Goal: Task Accomplishment & Management: Use online tool/utility

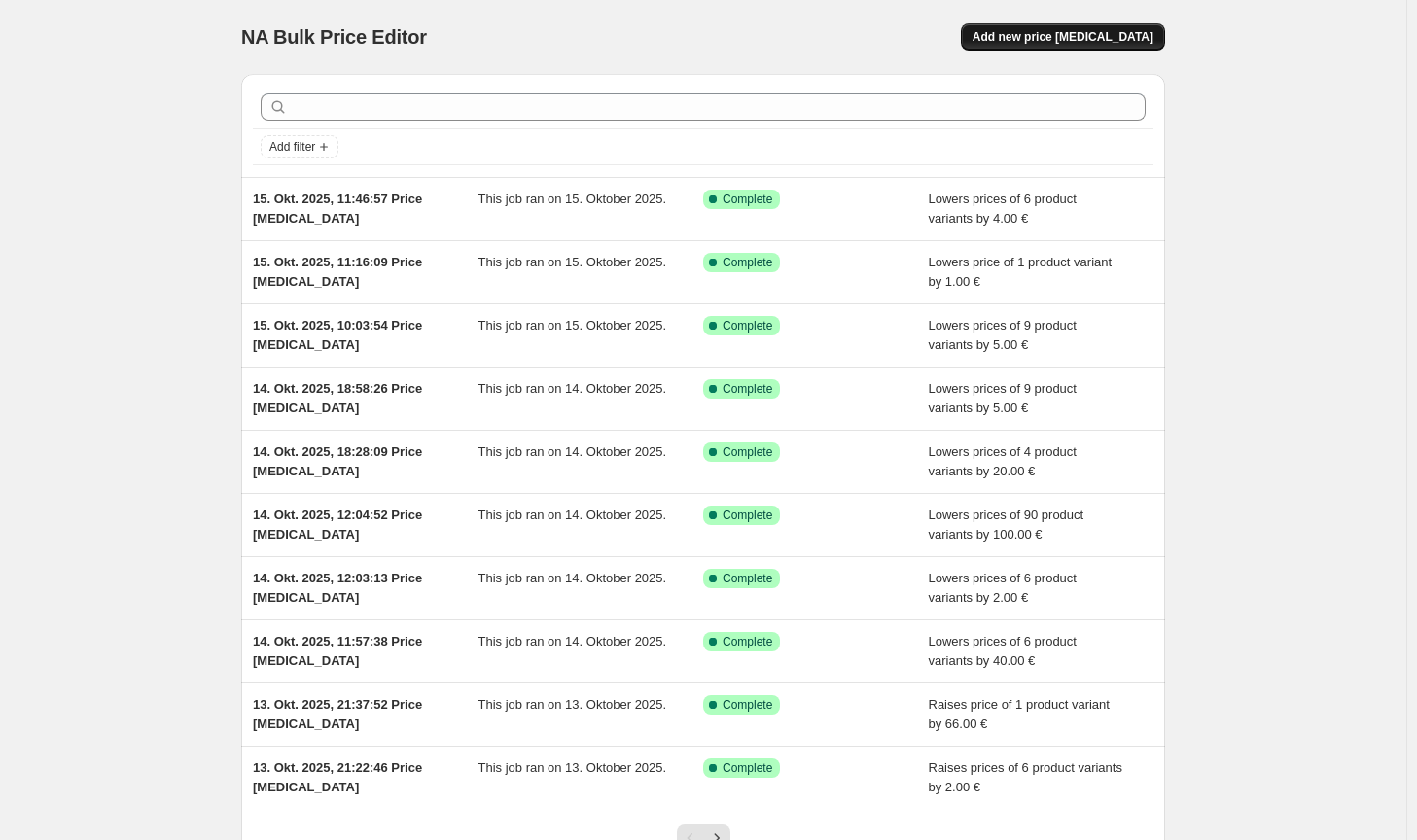
click at [1115, 38] on span "Add new price [MEDICAL_DATA]" at bounding box center [1063, 37] width 181 height 16
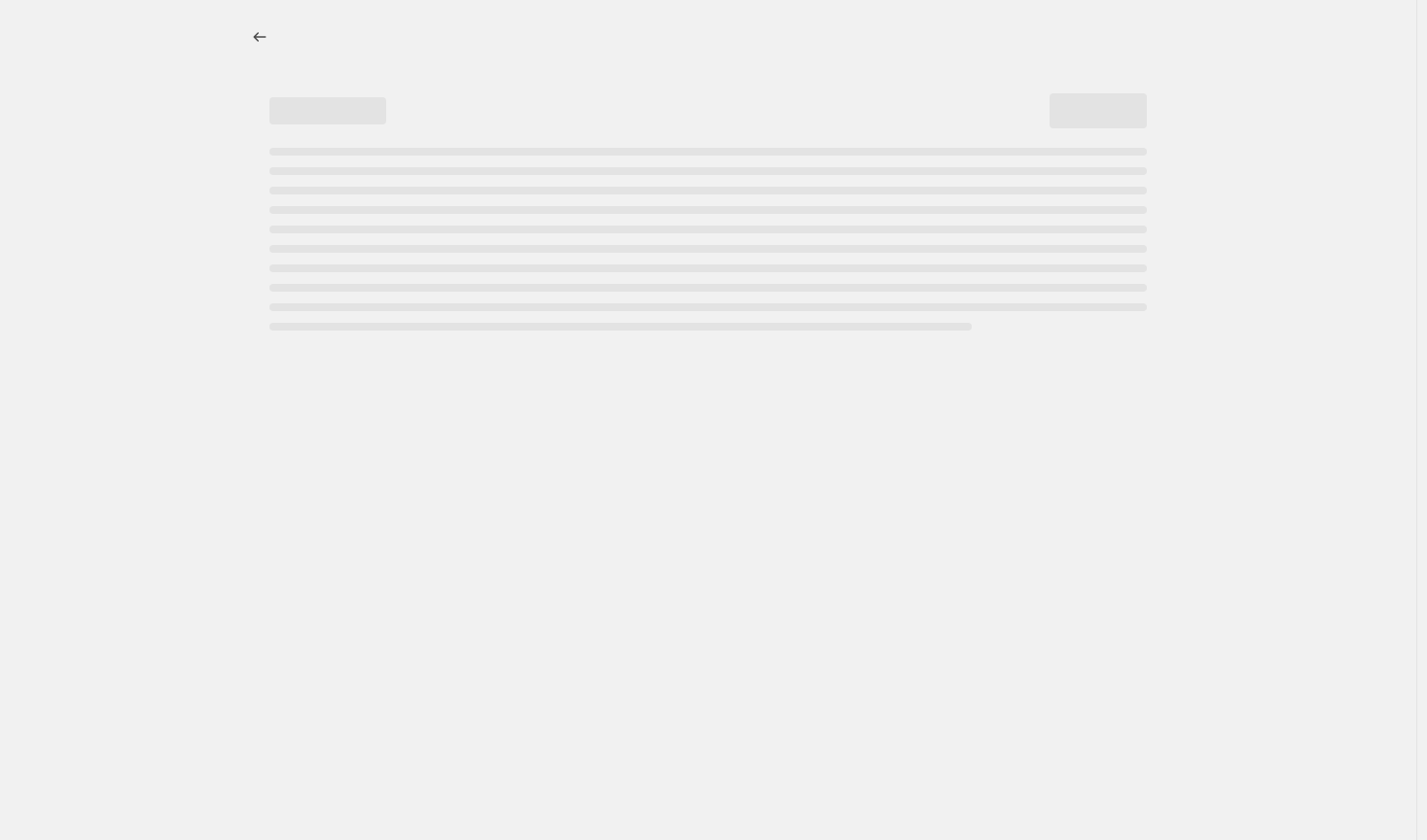
select select "percentage"
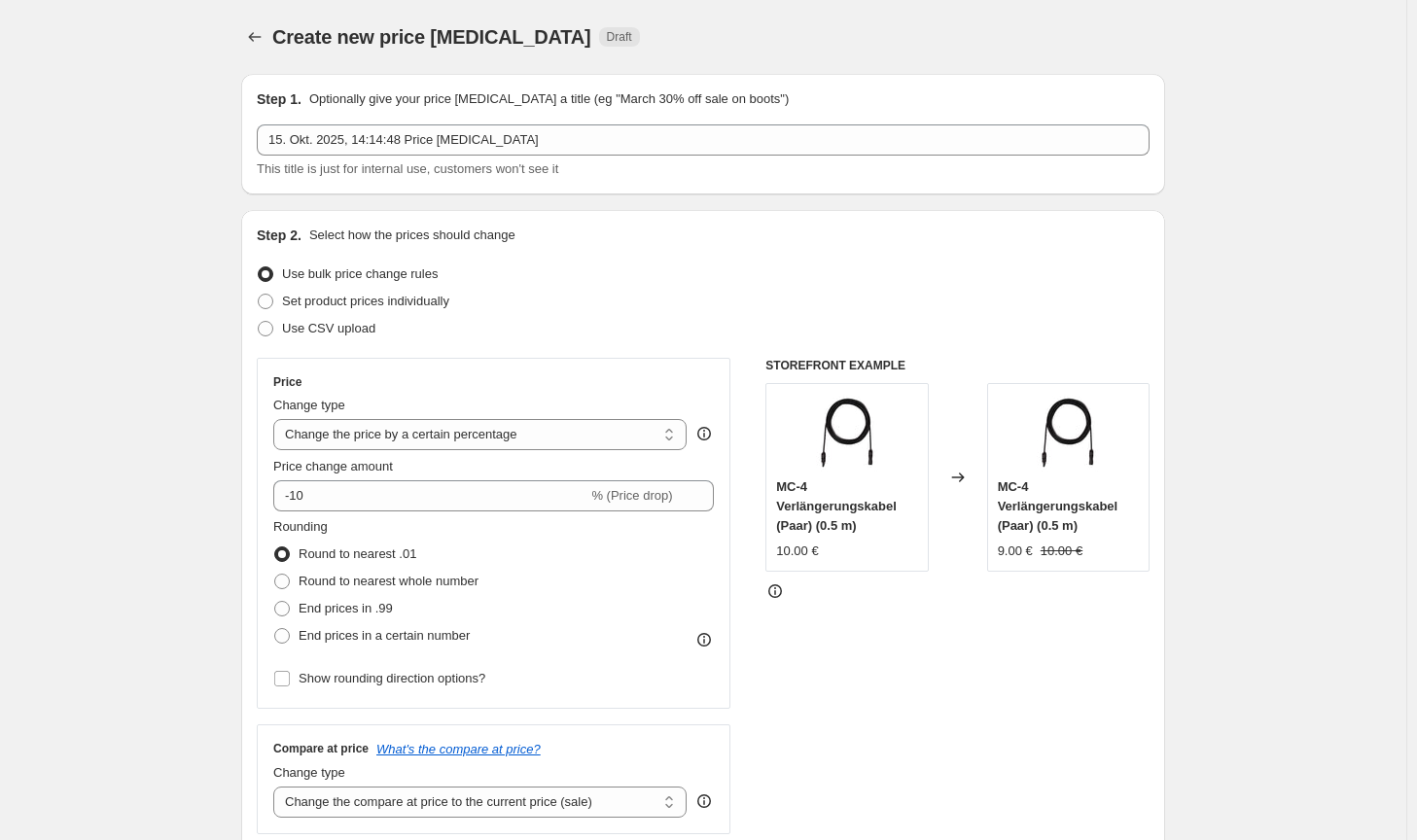
scroll to position [194, 0]
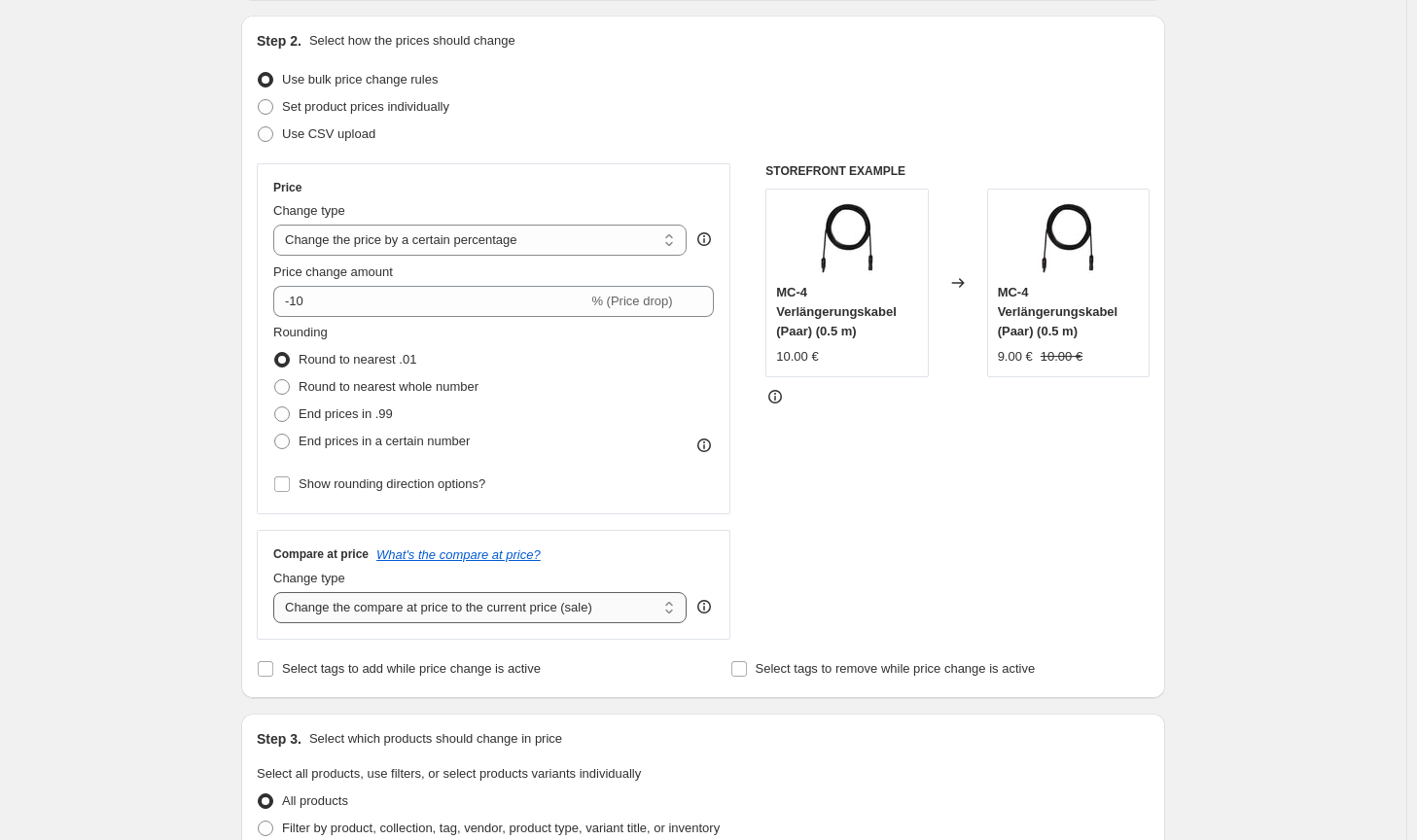
click at [366, 605] on select "Change the compare at price to the current price (sale) Change the compare at p…" at bounding box center [479, 607] width 413 height 31
select select "no_change"
click at [277, 592] on select "Change the compare at price to the current price (sale) Change the compare at p…" at bounding box center [479, 607] width 413 height 31
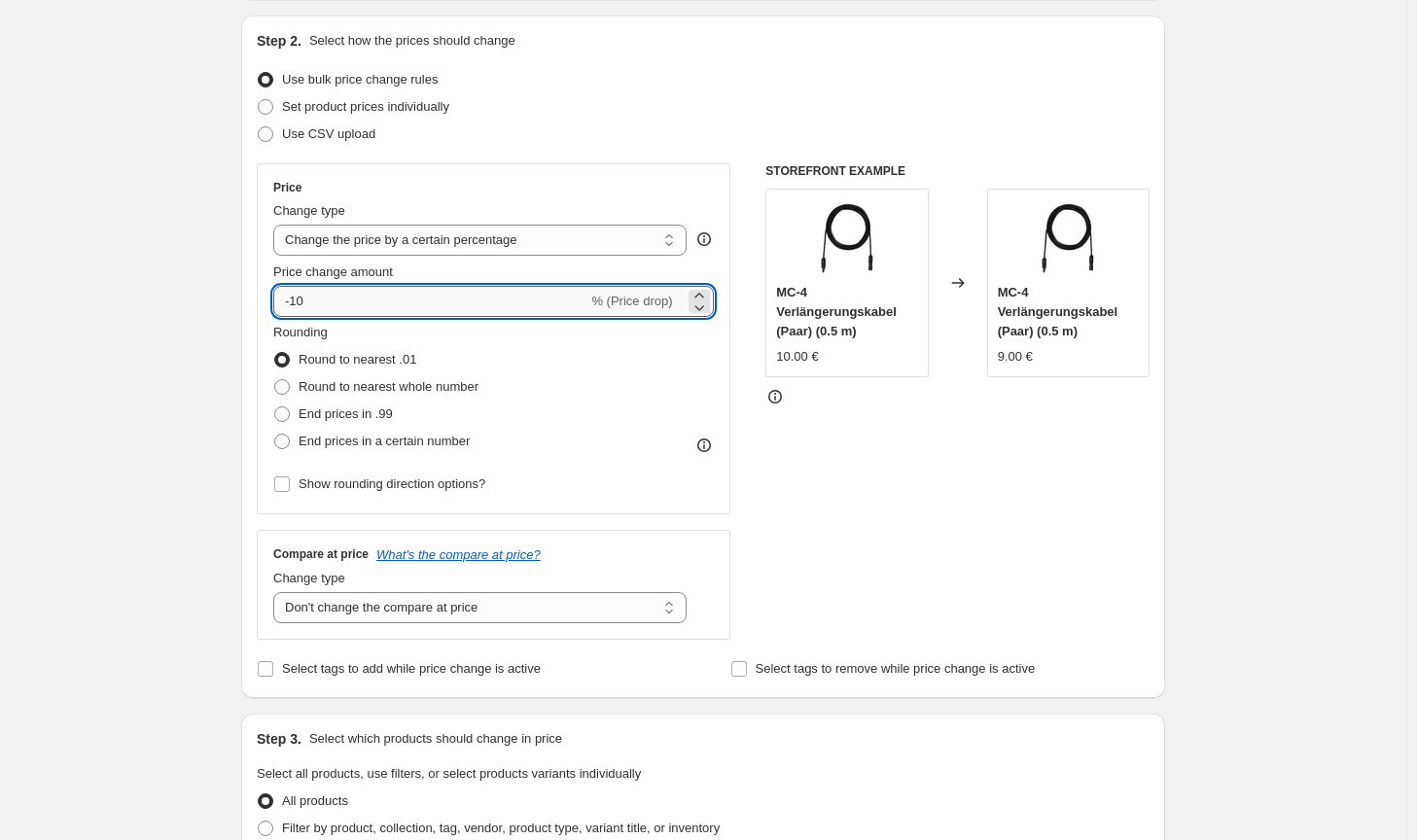
drag, startPoint x: 326, startPoint y: 300, endPoint x: 301, endPoint y: 300, distance: 25.0
click at [301, 300] on input "-10" at bounding box center [430, 301] width 314 height 31
type input "-1.5"
click at [404, 393] on span "Round to nearest whole number" at bounding box center [388, 386] width 180 height 15
click at [275, 380] on input "Round to nearest whole number" at bounding box center [274, 379] width 1 height 1
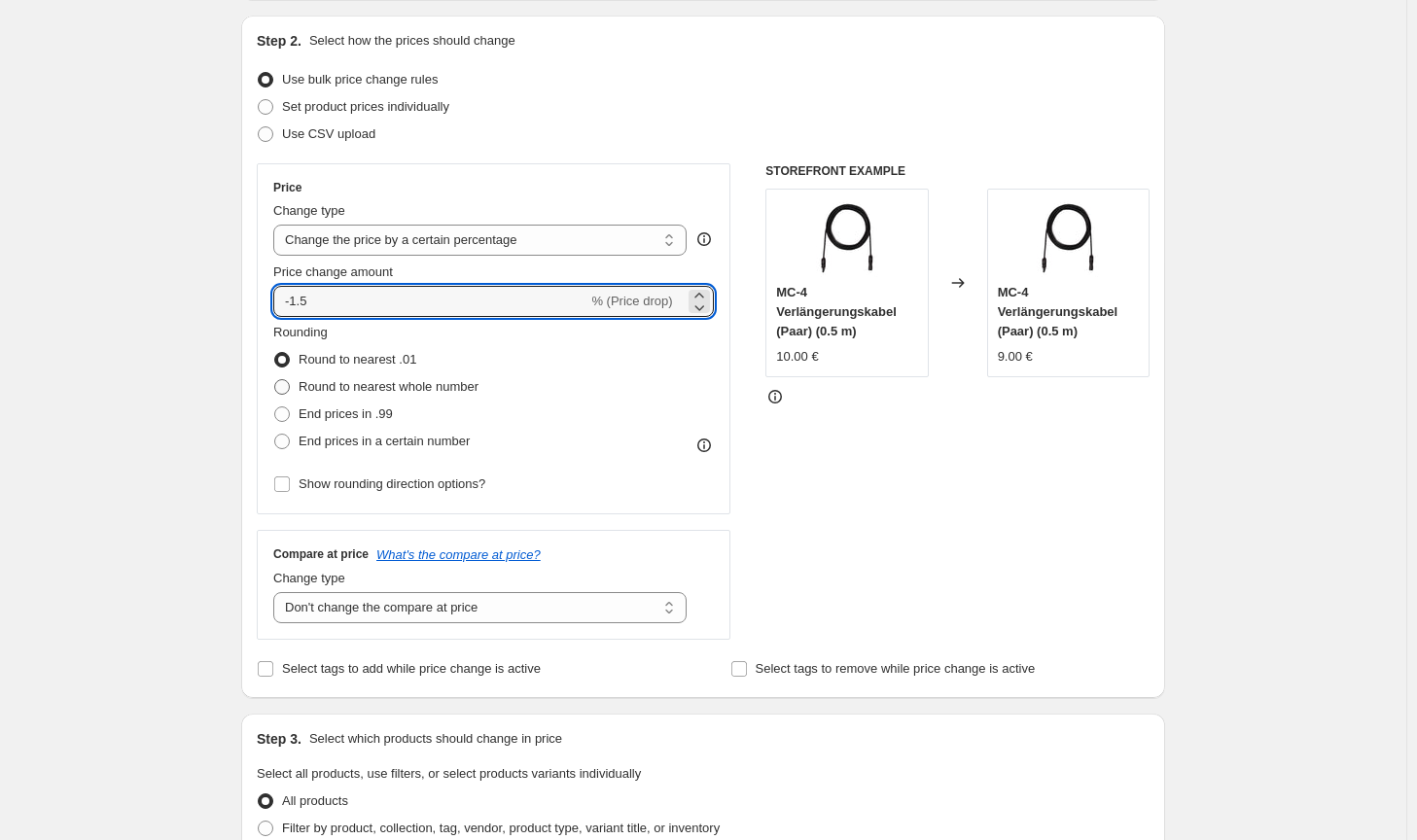
radio input "true"
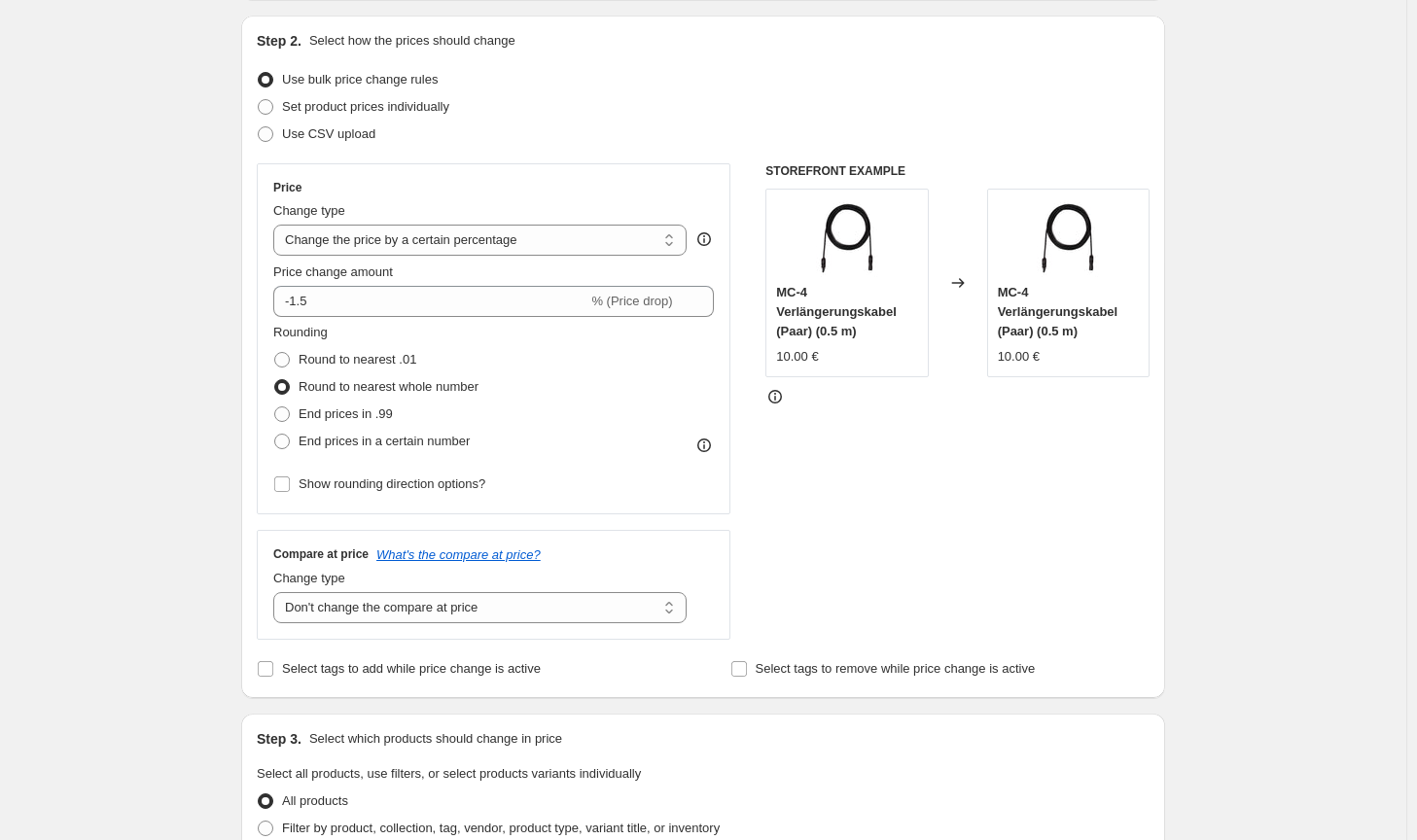
click at [1096, 559] on div "STOREFRONT EXAMPLE MC-4 Verlängerungskabel (Paar) (0.5 m) 10.00 € Changed to MC…" at bounding box center [957, 401] width 384 height 477
click at [594, 252] on select "Change the price to a certain amount Change the price by a certain amount Chang…" at bounding box center [479, 240] width 413 height 31
select select "by"
click at [277, 225] on select "Change the price to a certain amount Change the price by a certain amount Chang…" at bounding box center [479, 240] width 413 height 31
click at [389, 390] on span "Round to nearest whole number" at bounding box center [388, 386] width 180 height 15
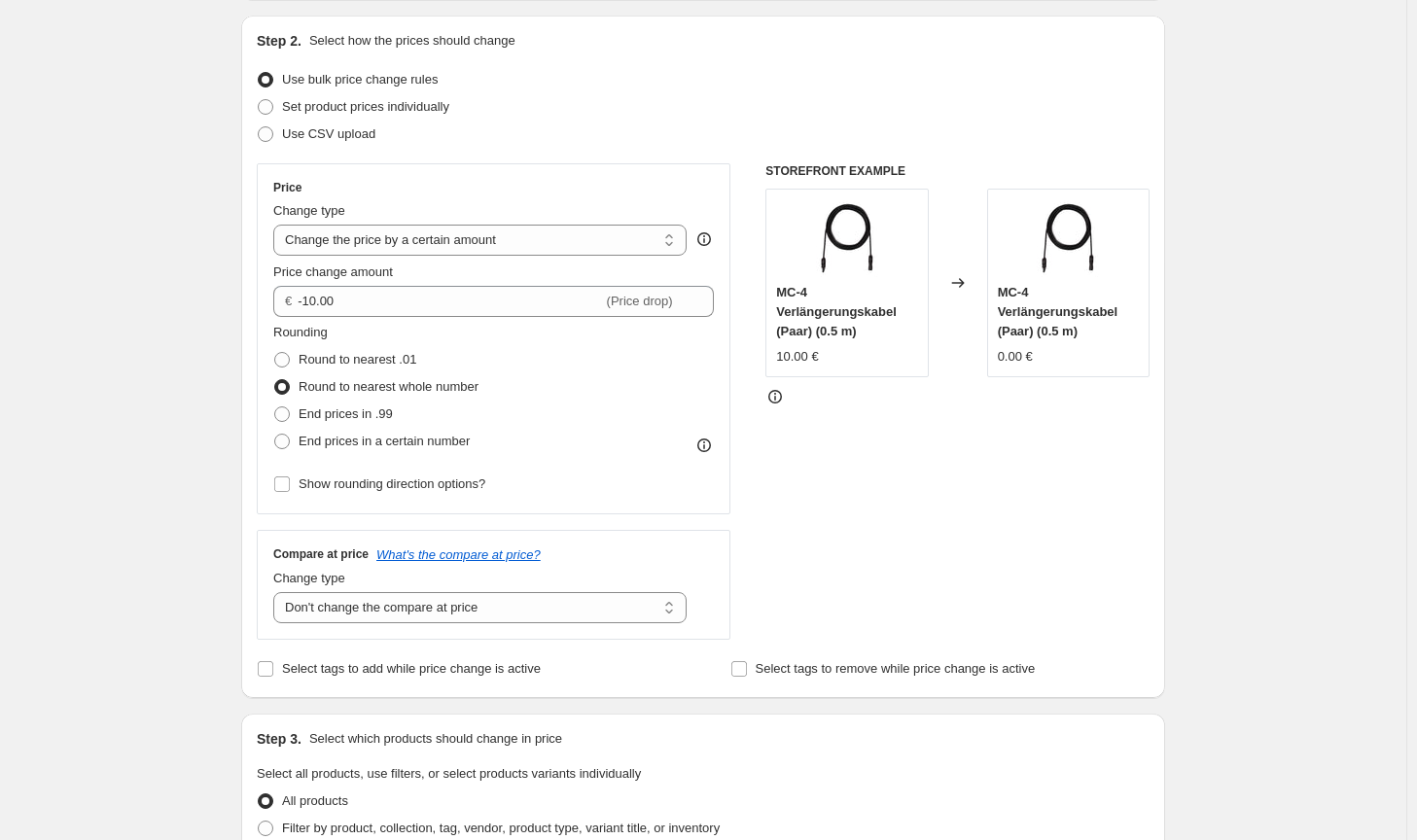
click at [275, 380] on input "Round to nearest whole number" at bounding box center [274, 379] width 1 height 1
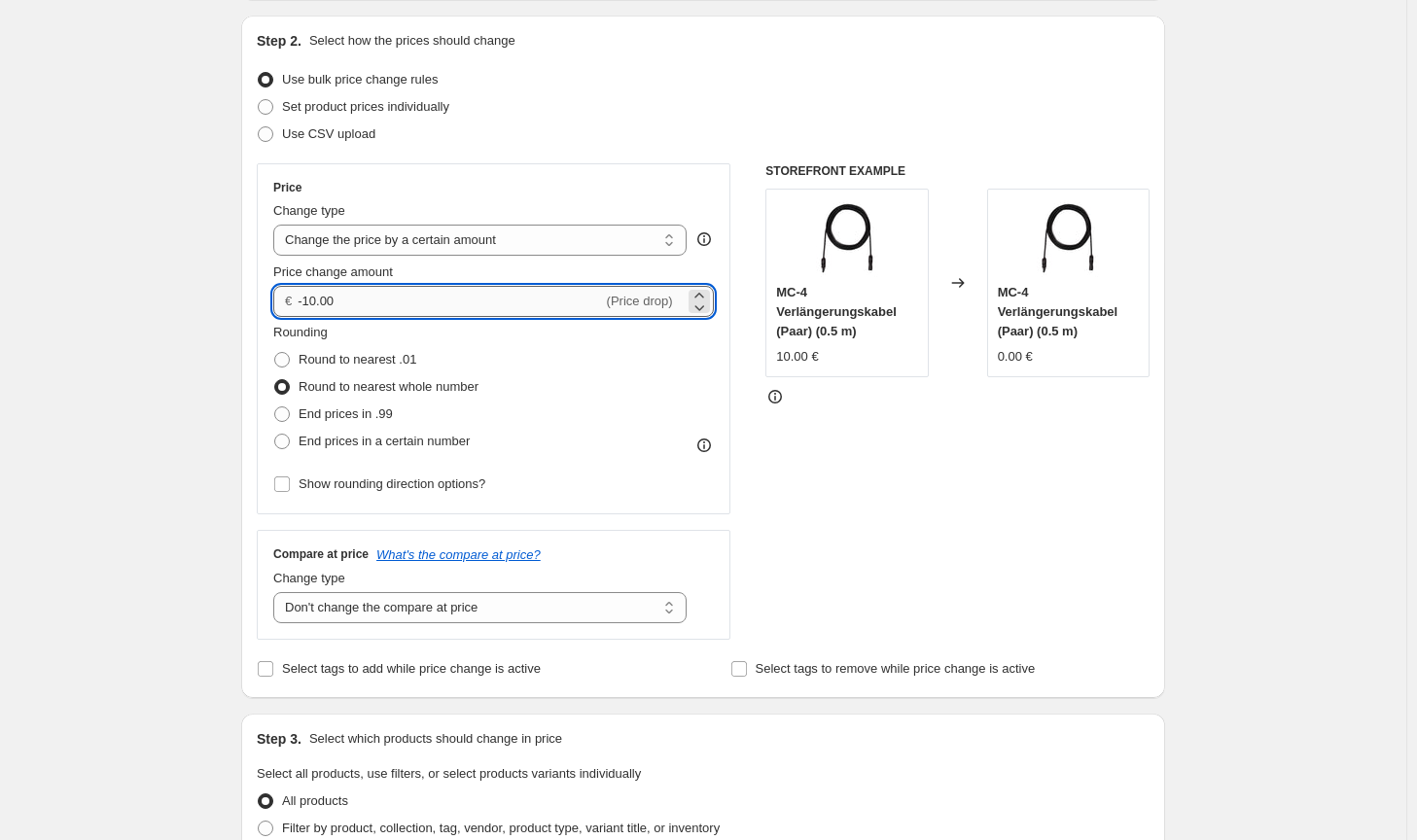
drag, startPoint x: 374, startPoint y: 312, endPoint x: 313, endPoint y: 297, distance: 62.8
click at [313, 297] on input "-10.00" at bounding box center [449, 301] width 304 height 31
type input "-1.50"
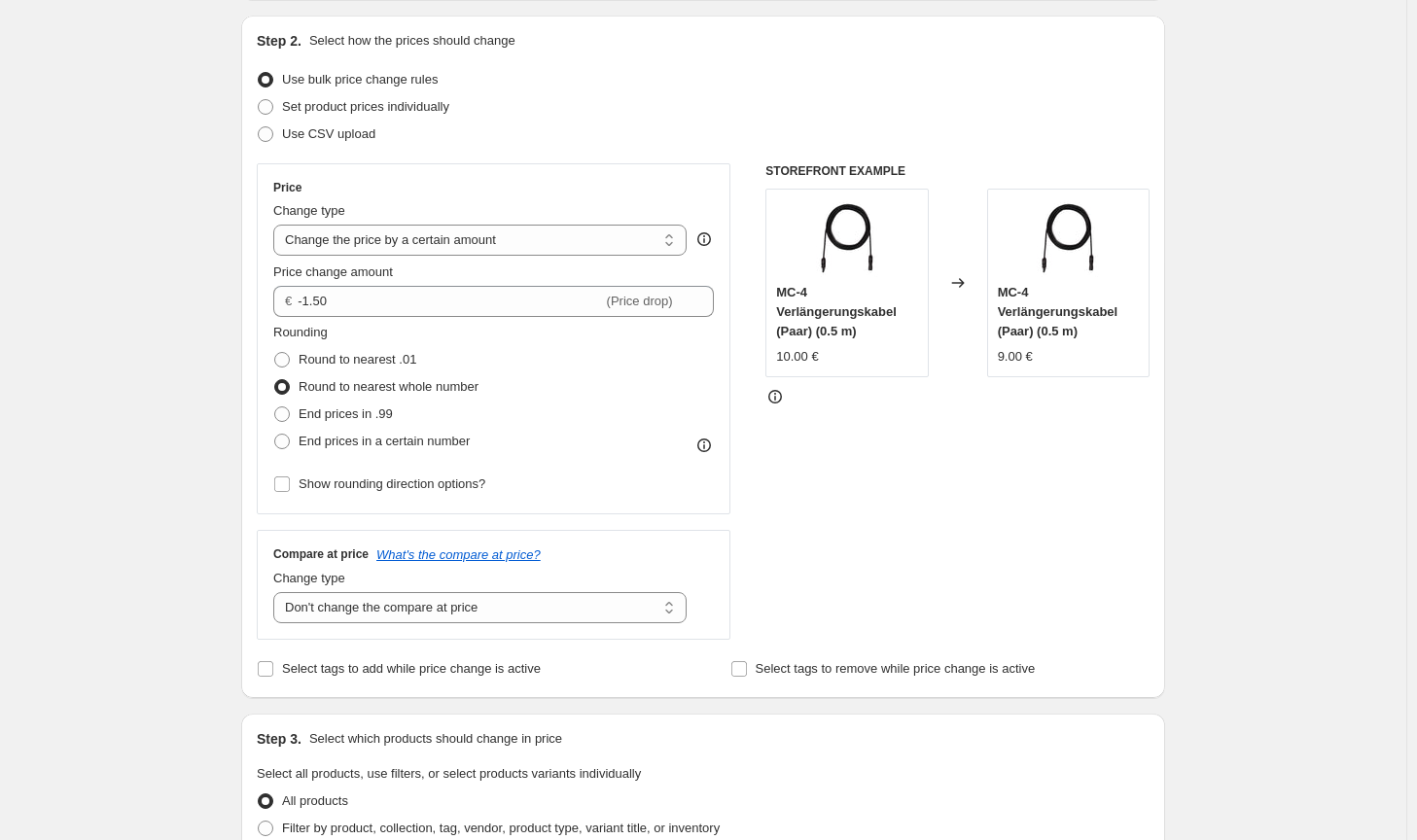
click at [965, 497] on div "STOREFRONT EXAMPLE MC-4 Verlängerungskabel (Paar) (0.5 m) 10.00 € Changed to MC…" at bounding box center [957, 401] width 384 height 477
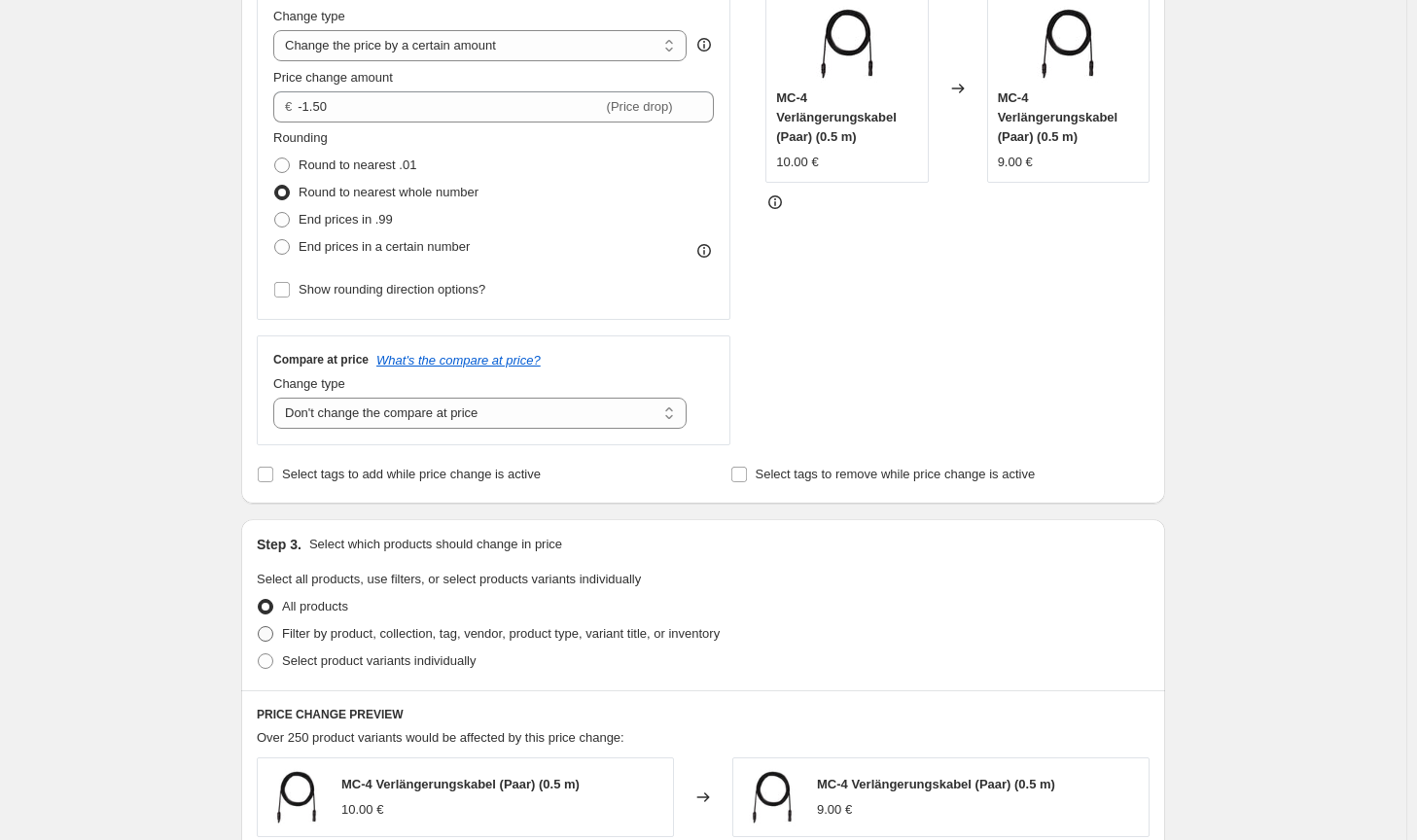
click at [521, 634] on span "Filter by product, collection, tag, vendor, product type, variant title, or inv…" at bounding box center [500, 633] width 438 height 15
click at [259, 627] on input "Filter by product, collection, tag, vendor, product type, variant title, or inv…" at bounding box center [258, 626] width 1 height 1
radio input "true"
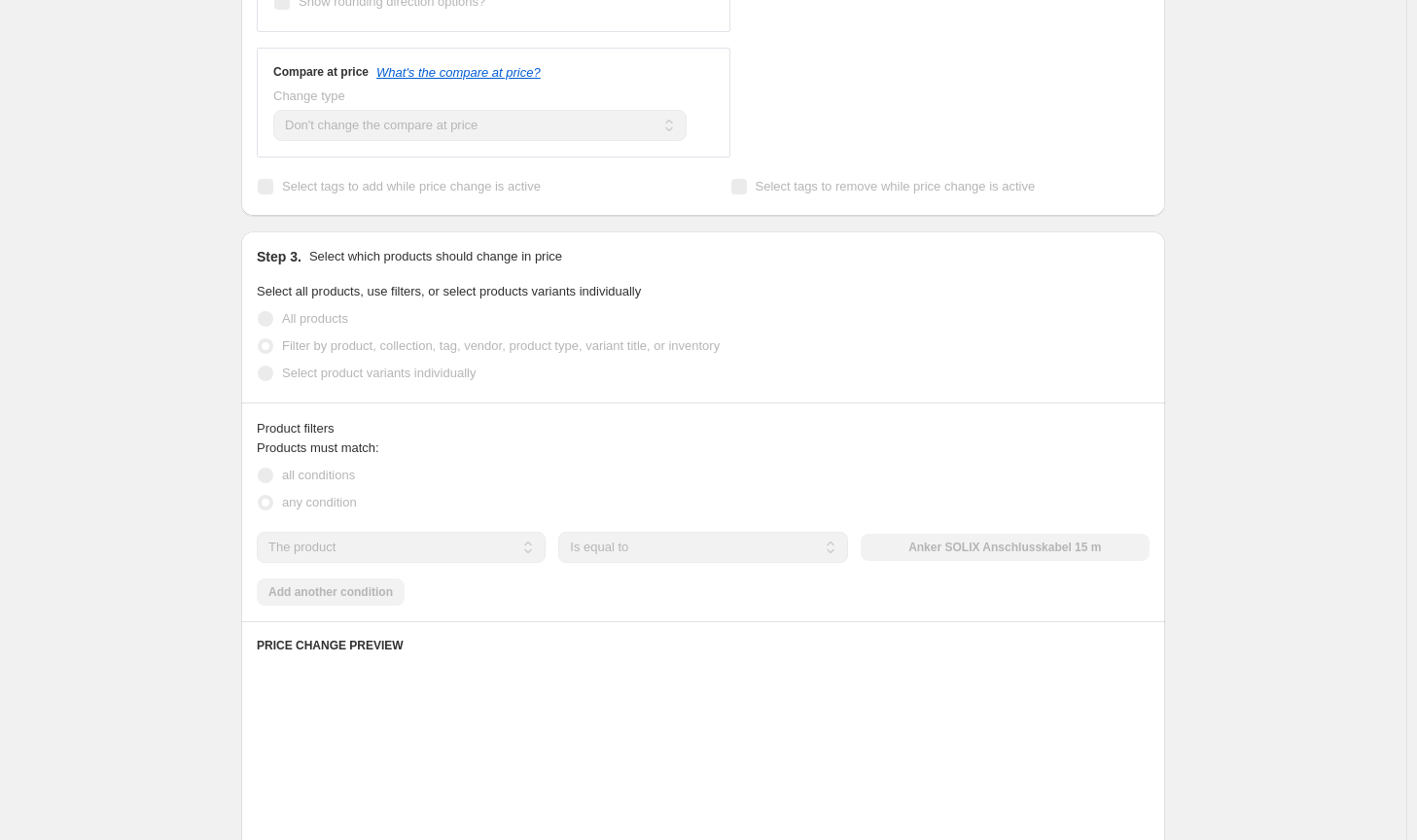
scroll to position [681, 0]
click at [963, 558] on div "The product The product's collection The product's tag The product's vendor The…" at bounding box center [704, 544] width 893 height 31
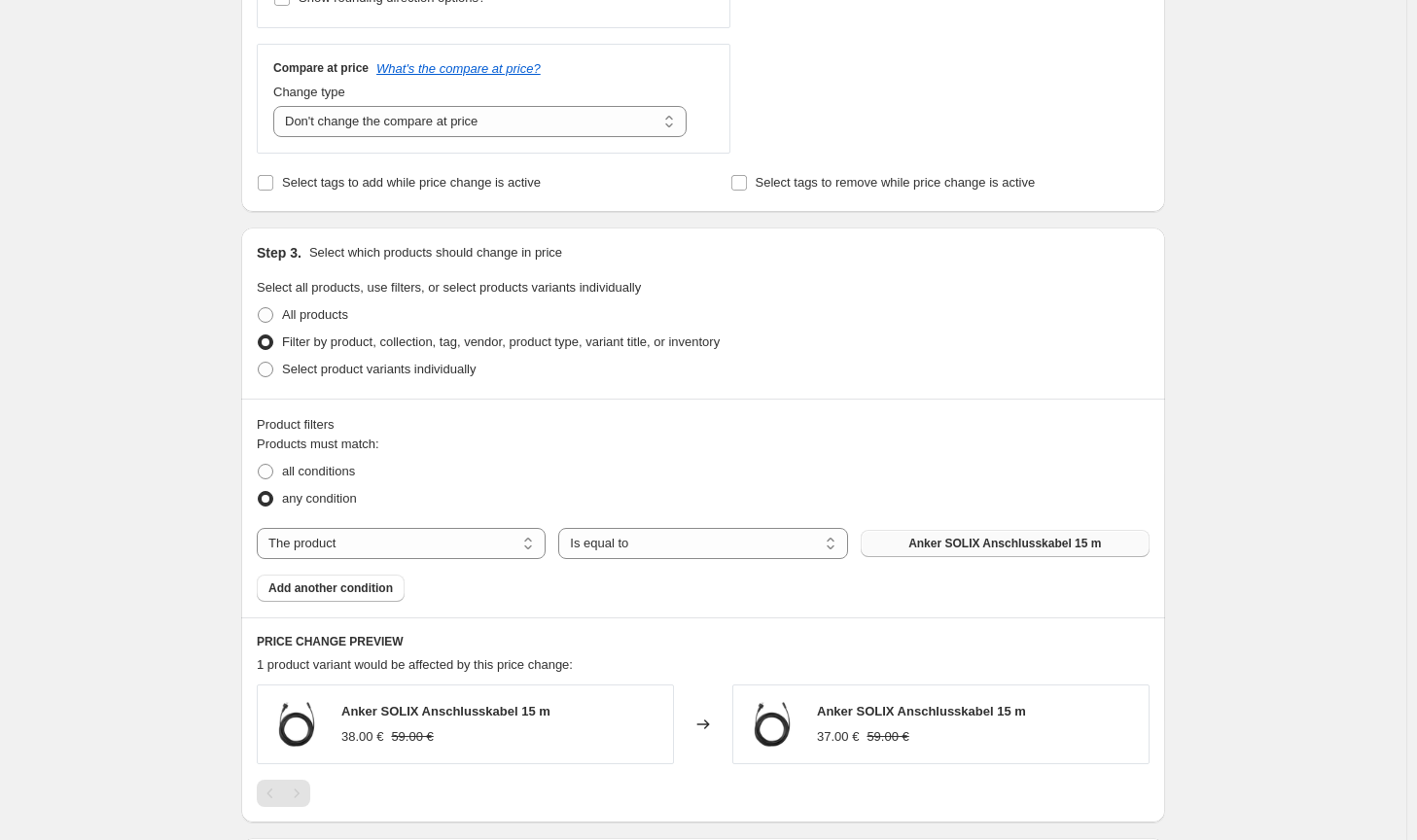
click at [969, 548] on span "Anker SOLIX Anschlusskabel 15 m" at bounding box center [1004, 544] width 192 height 16
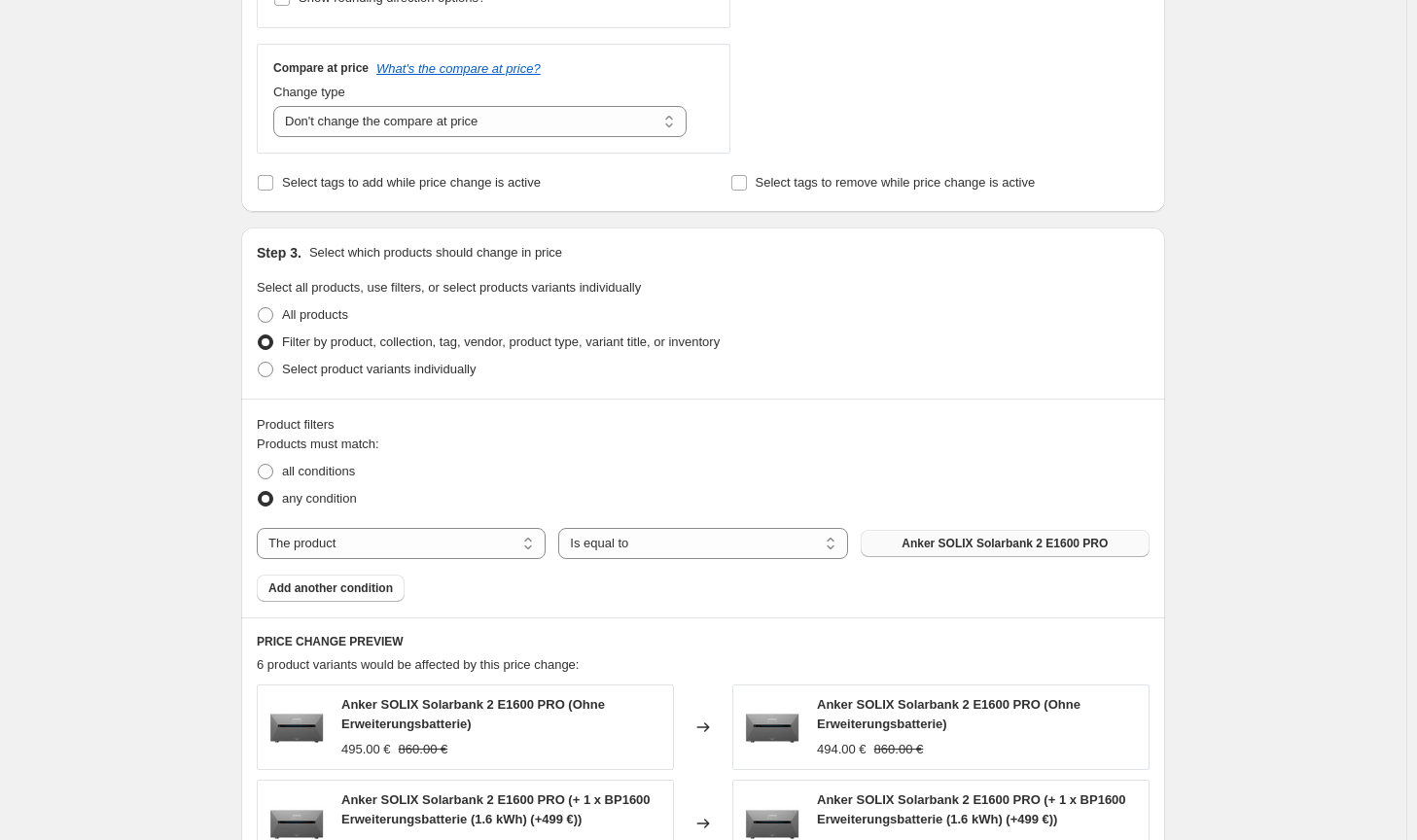
scroll to position [486, 0]
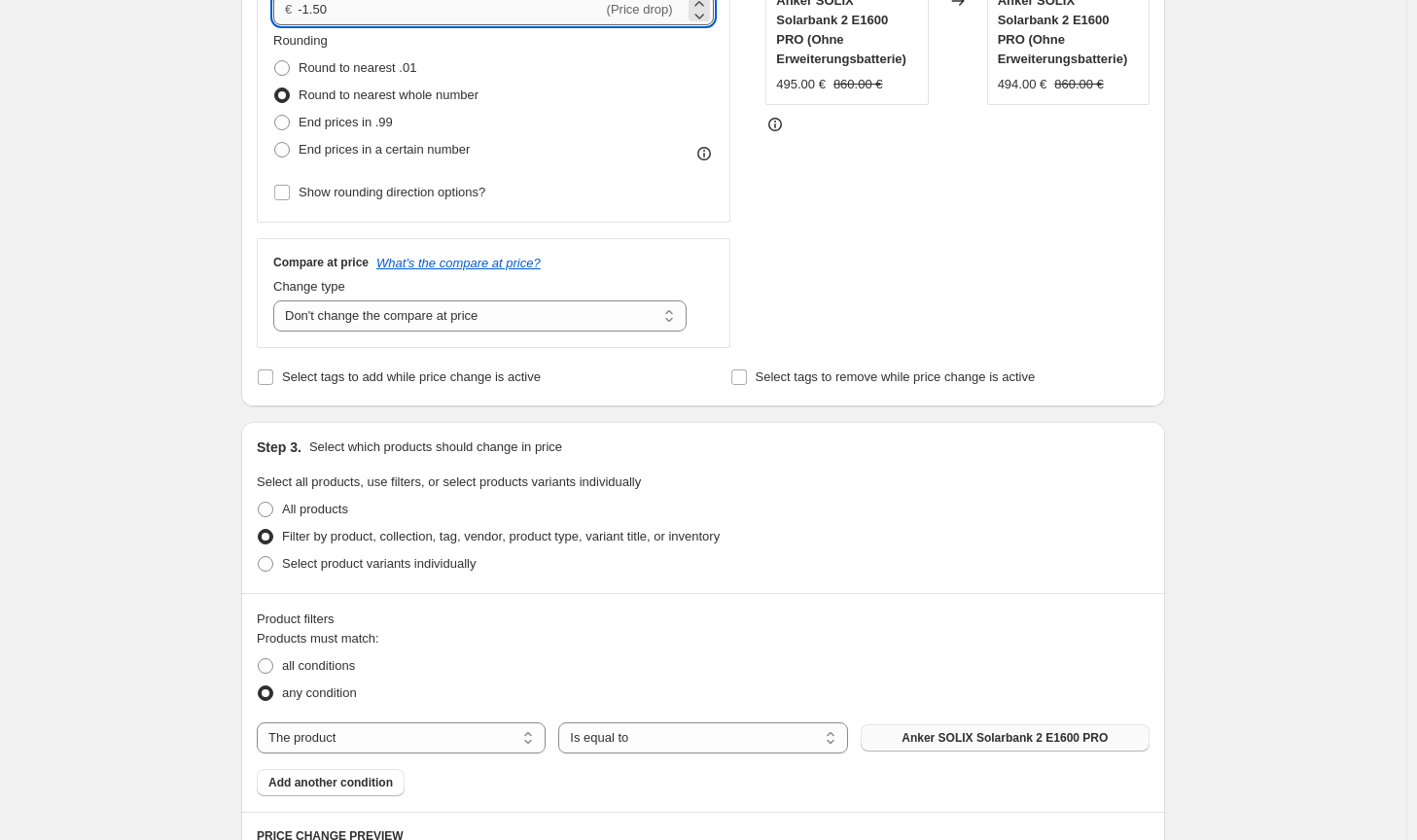
click at [311, 11] on input "-1.50" at bounding box center [449, 10] width 304 height 31
click at [1188, 550] on div "Create new price [MEDICAL_DATA]. This page is ready Create new price [MEDICAL_D…" at bounding box center [703, 610] width 971 height 2193
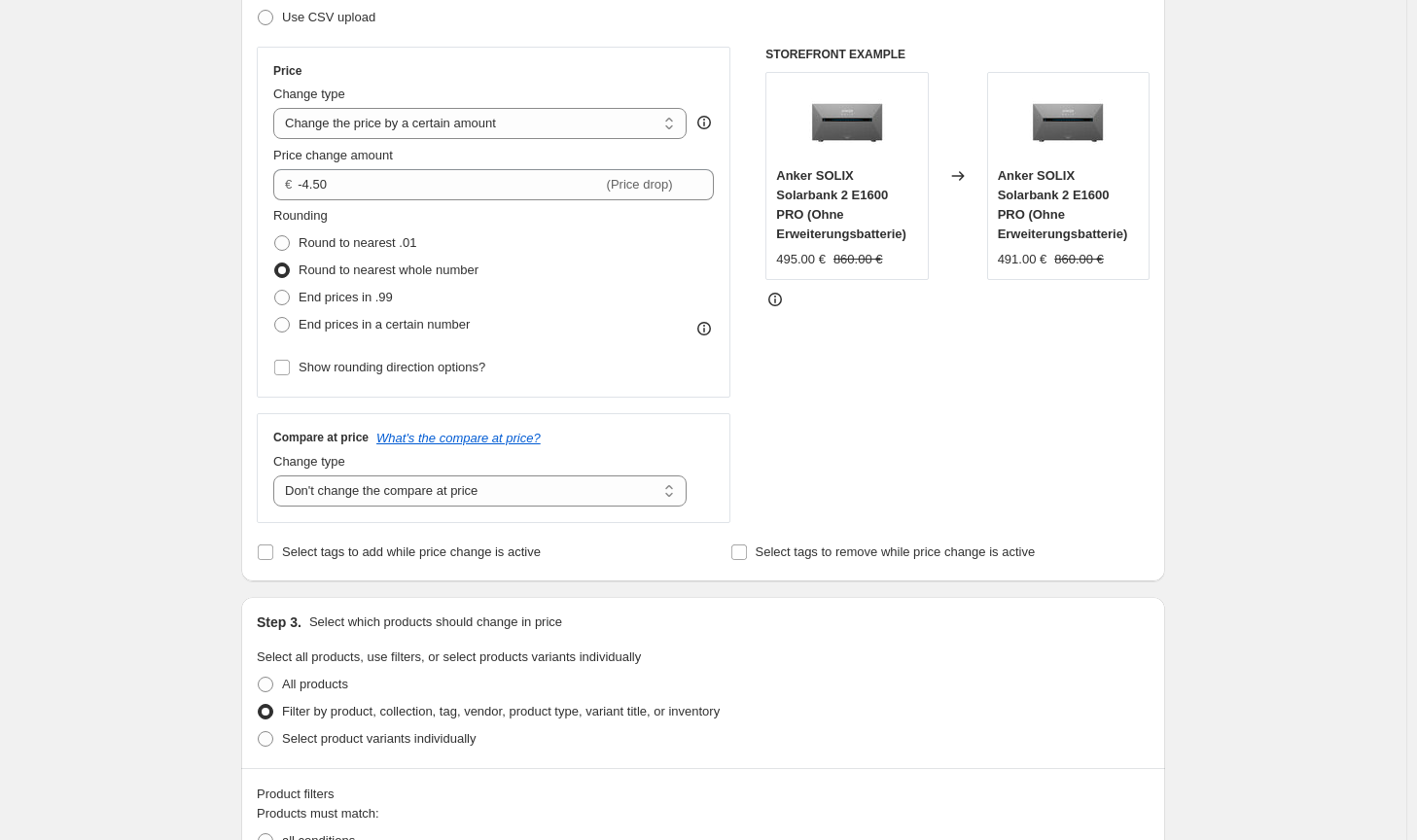
scroll to position [291, 0]
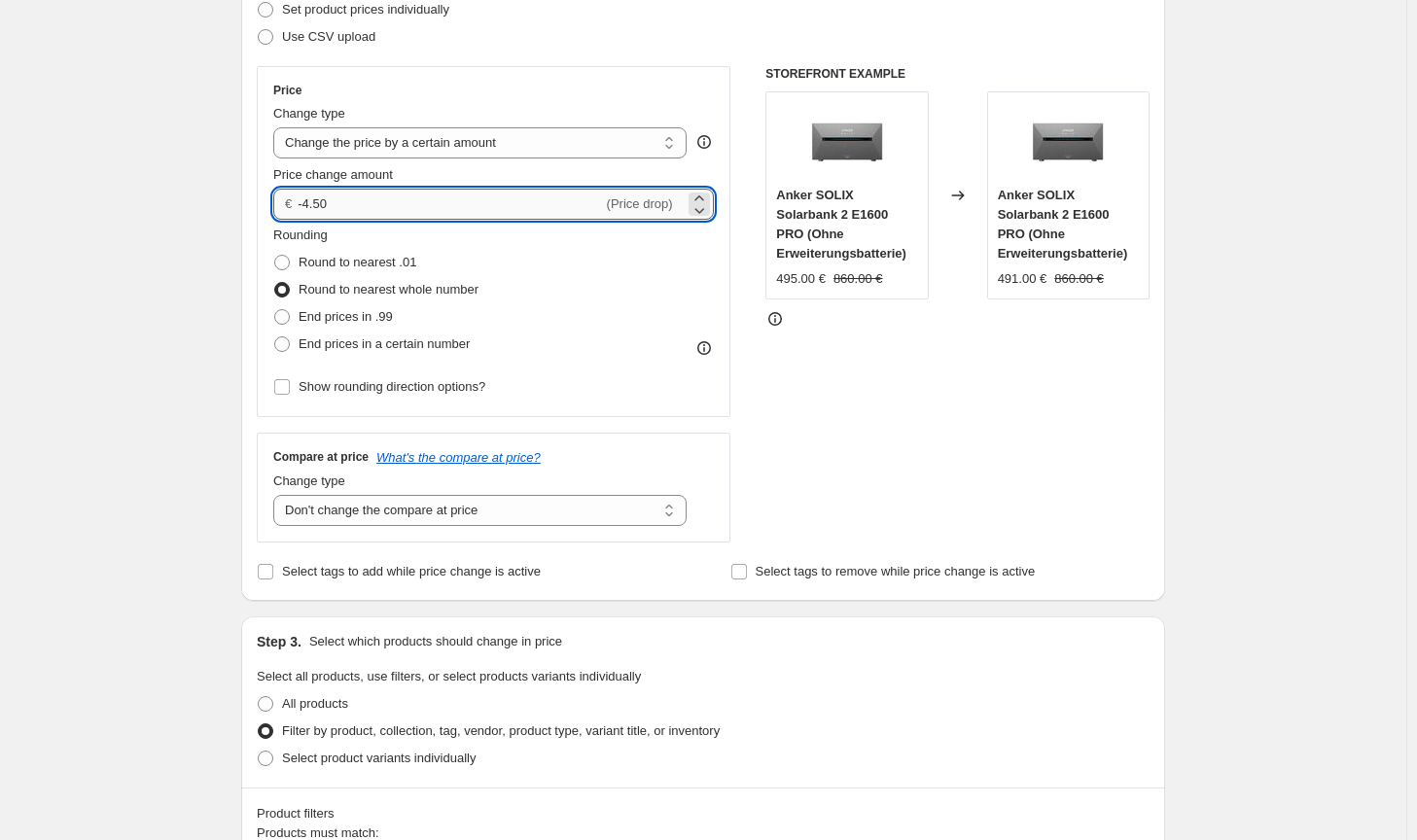
drag, startPoint x: 335, startPoint y: 199, endPoint x: 315, endPoint y: 199, distance: 20.0
click at [315, 199] on input "-4.50" at bounding box center [449, 204] width 304 height 31
type input "-4.00"
click at [1039, 424] on div "STOREFRONT EXAMPLE Anker SOLIX Solarbank 2 E1600 PRO (Ohne Erweiterungsbatterie…" at bounding box center [957, 304] width 384 height 477
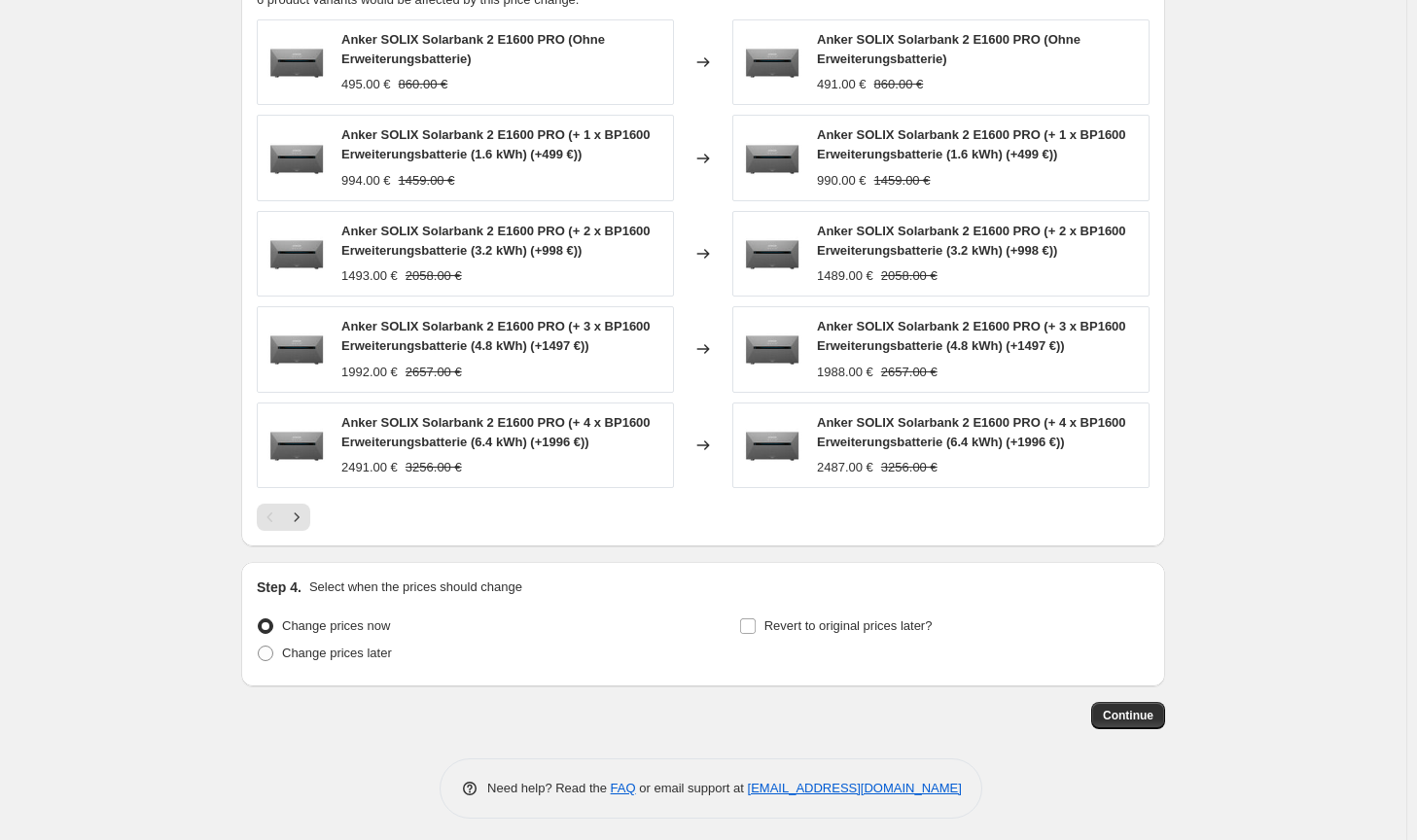
scroll to position [1352, 0]
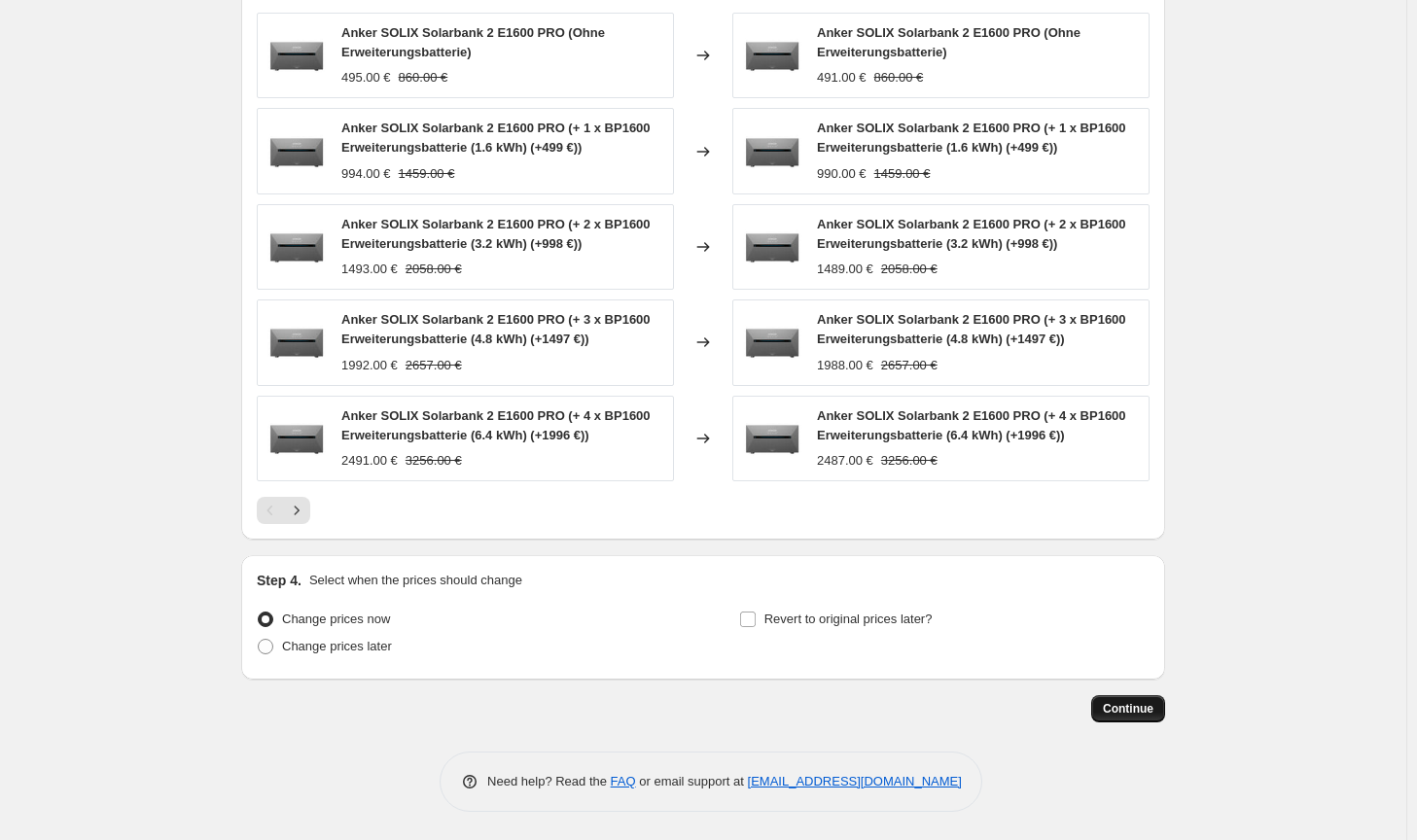
click at [1135, 716] on button "Continue" at bounding box center [1128, 709] width 74 height 27
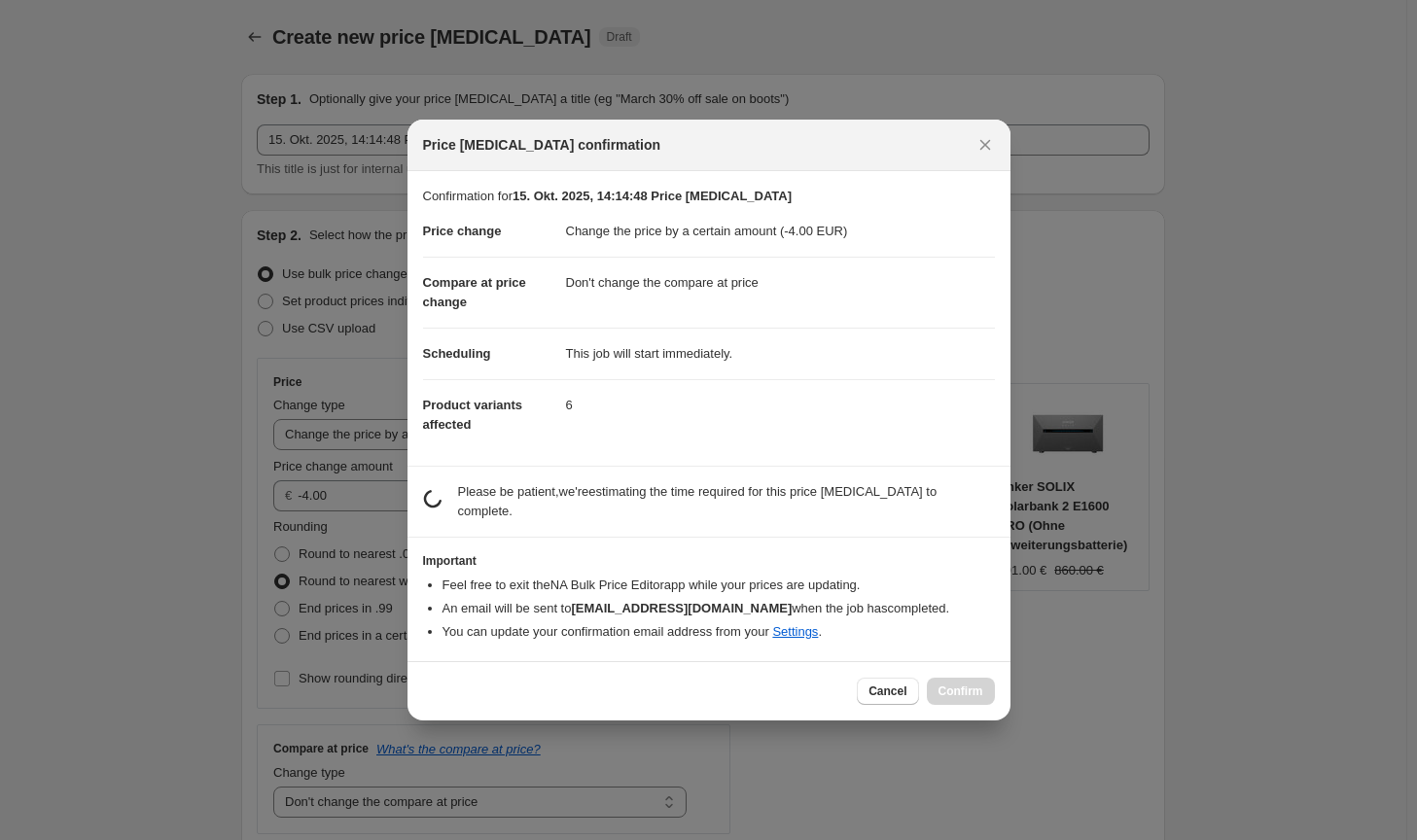
scroll to position [0, 0]
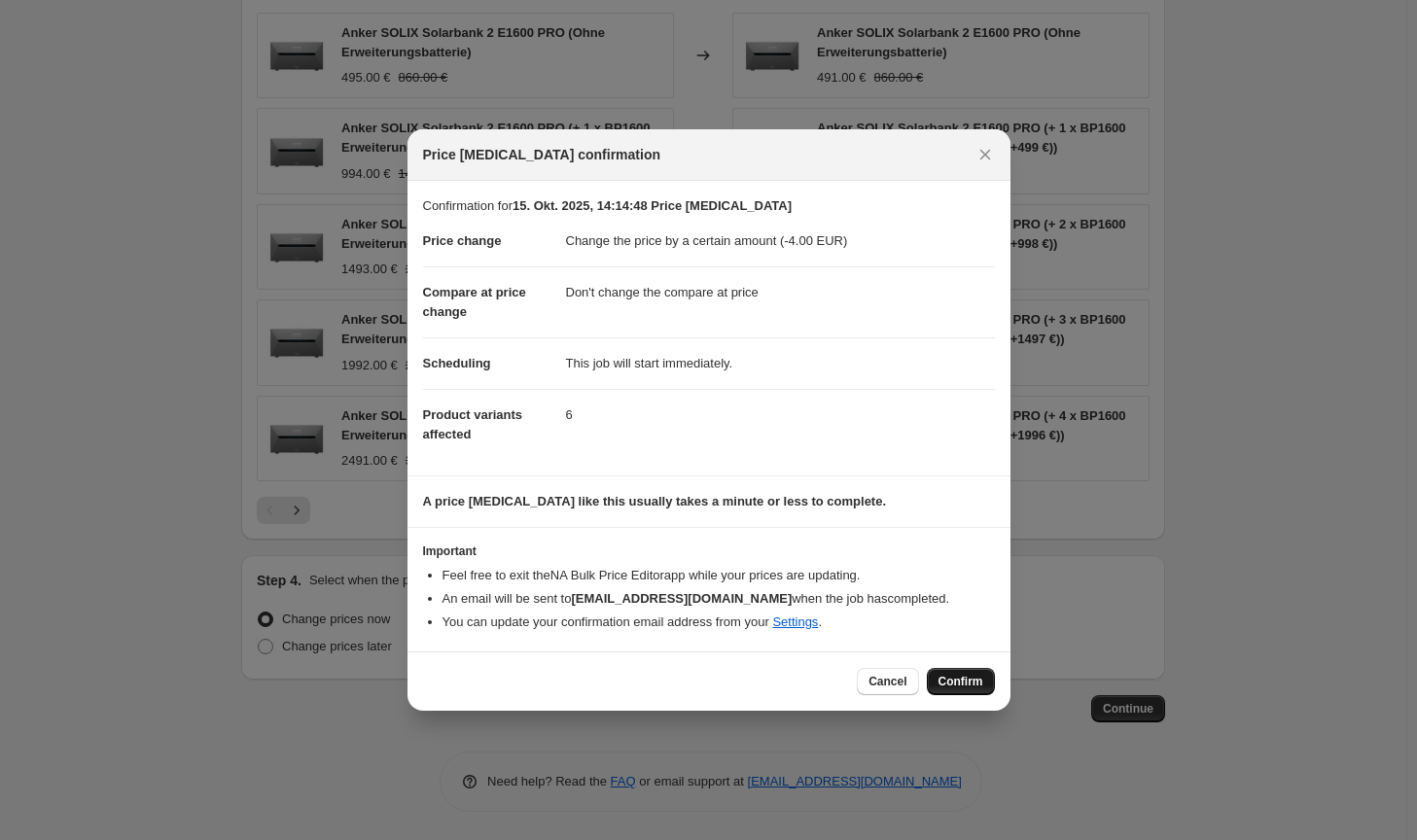
click at [977, 684] on span "Confirm" at bounding box center [961, 682] width 45 height 16
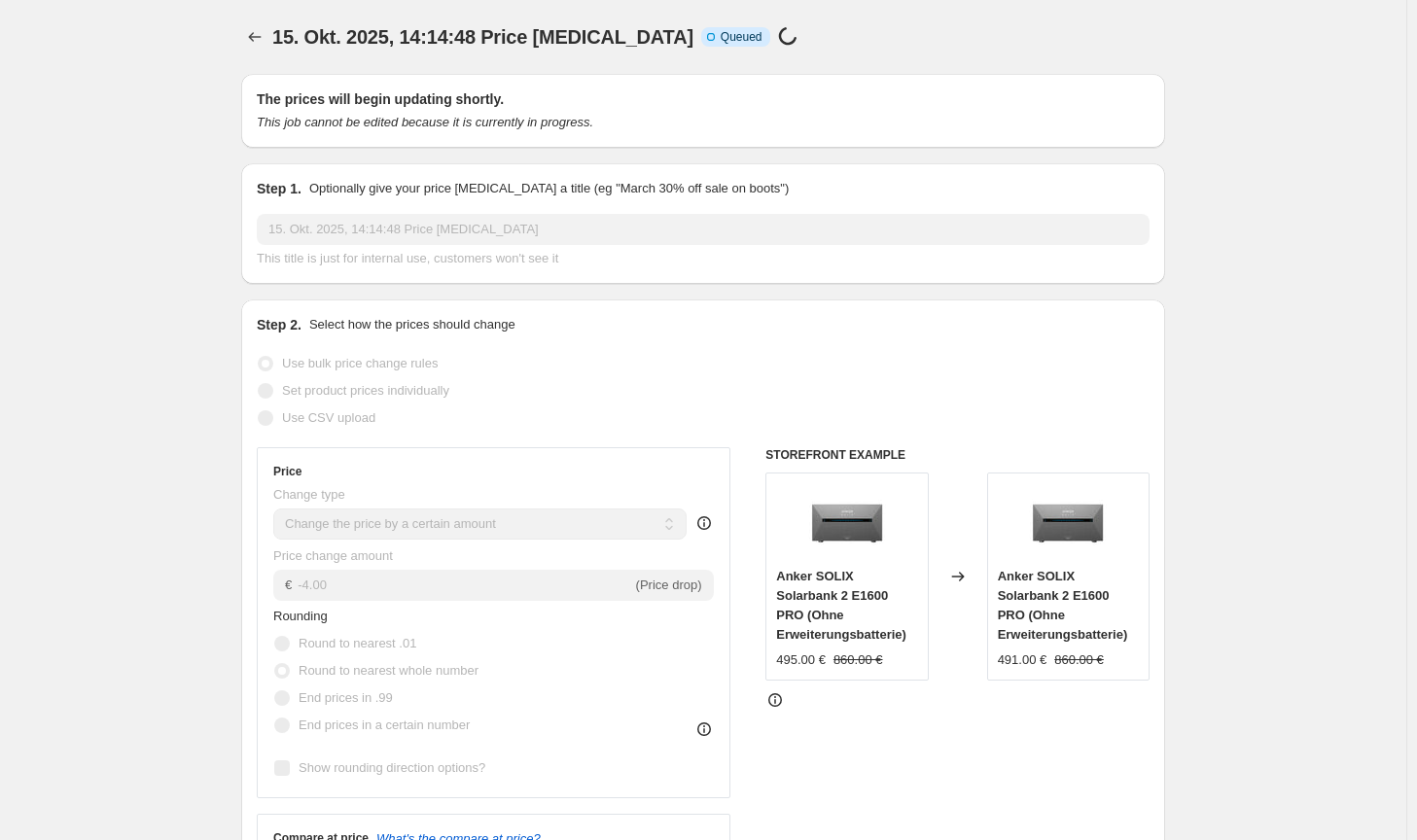
scroll to position [1352, 0]
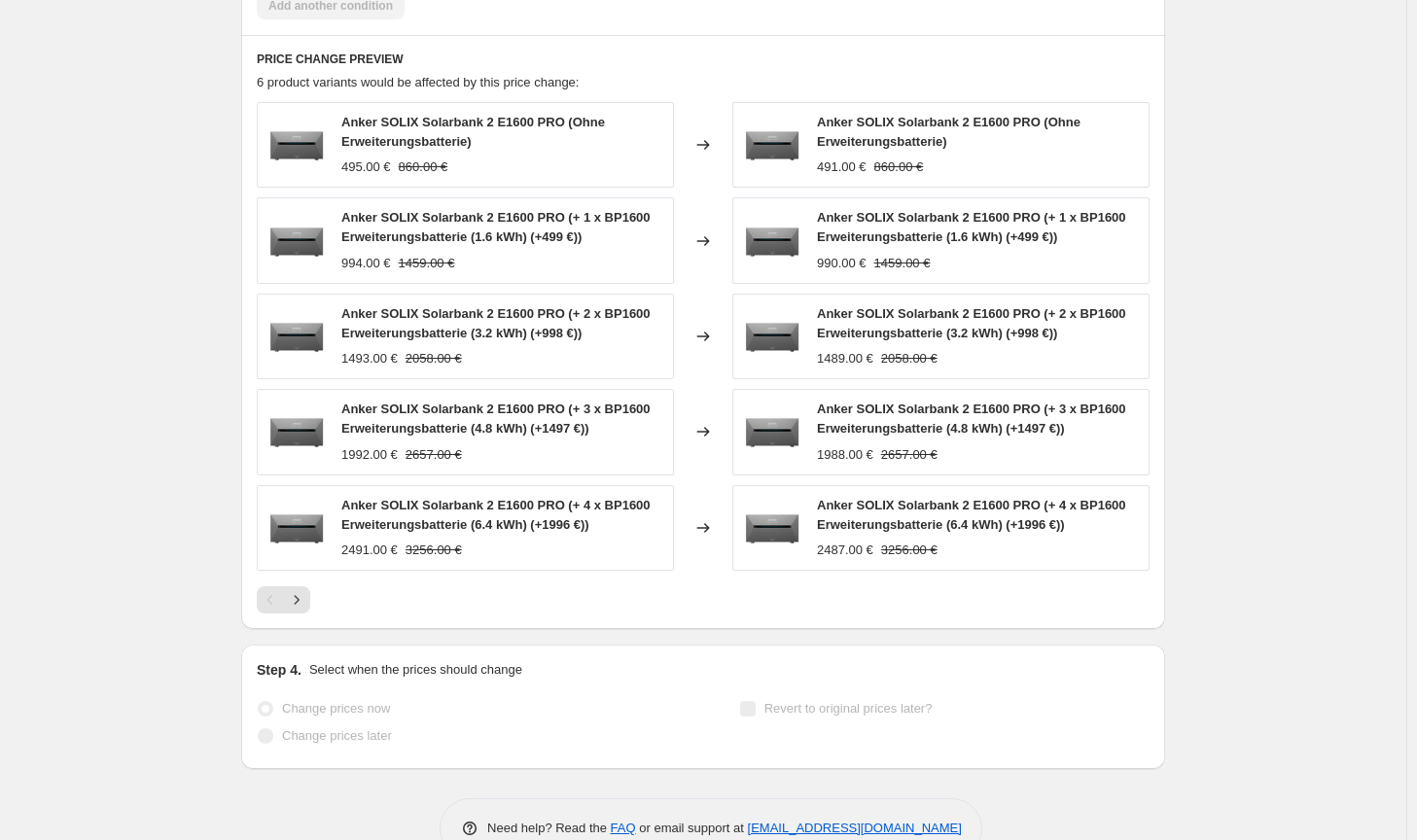
select select "by"
select select "no_change"
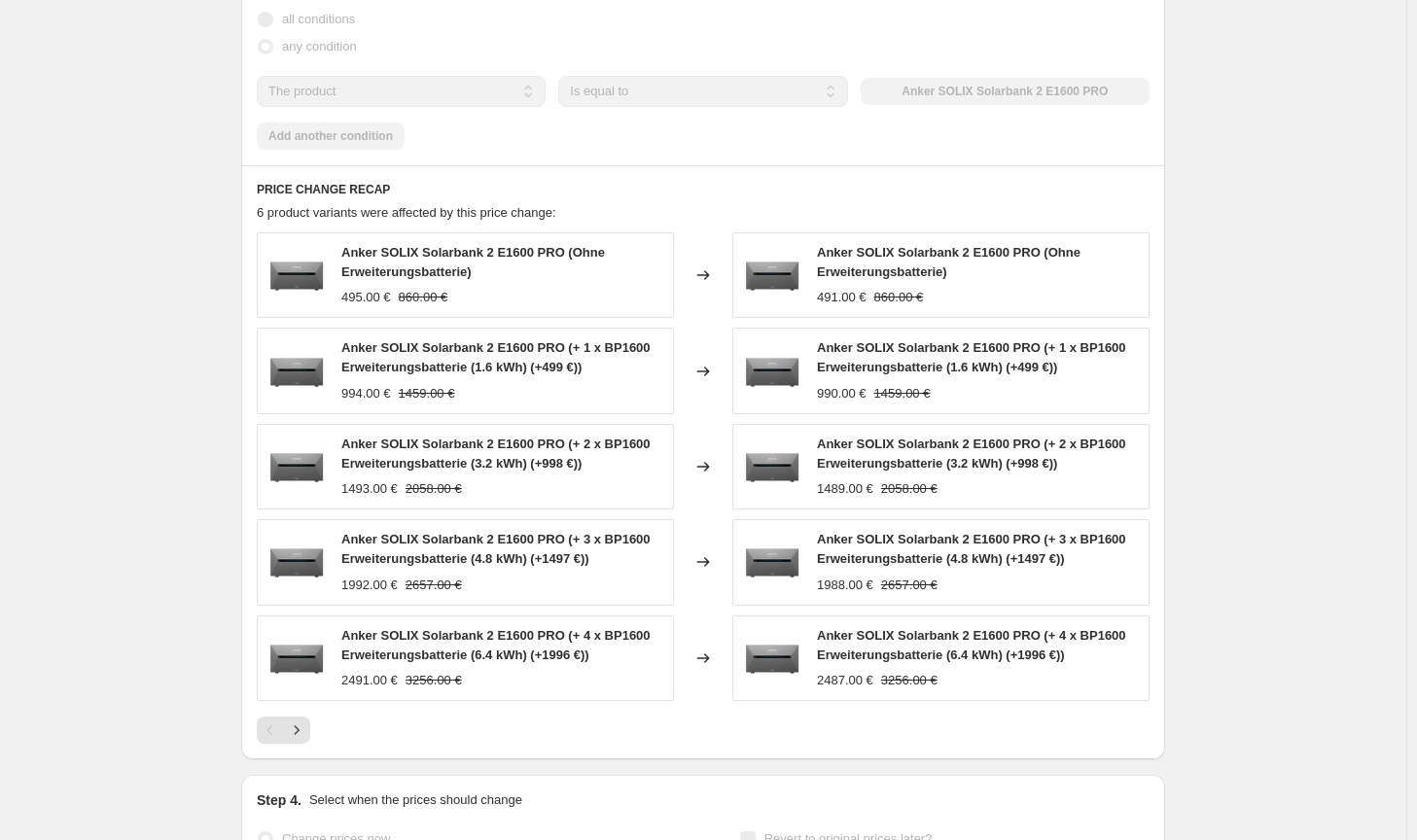
scroll to position [0, 0]
